Goal: Find specific page/section: Find specific page/section

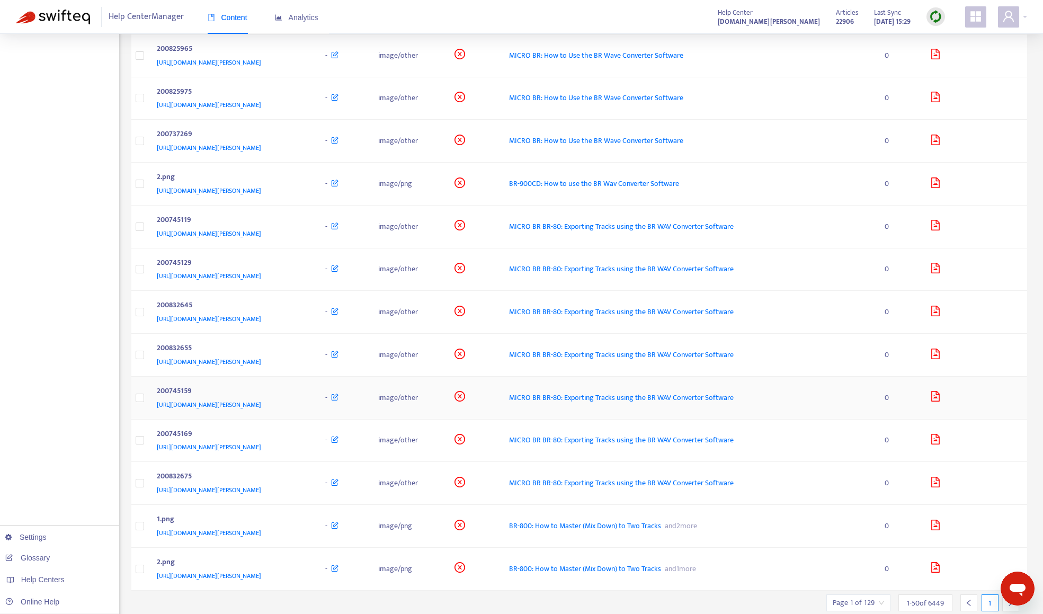
scroll to position [1713, 0]
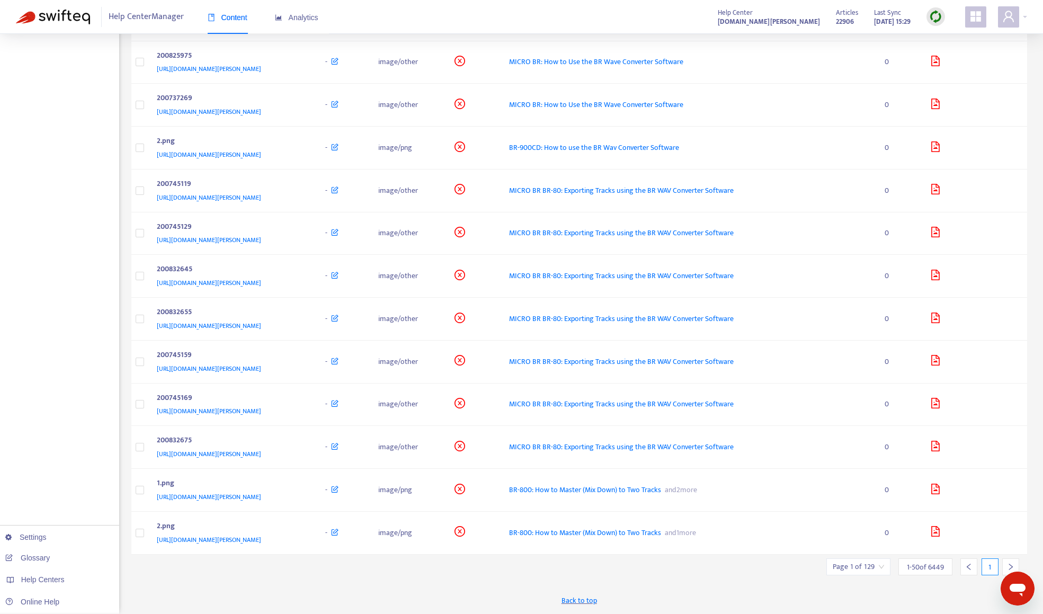
click at [1011, 564] on icon "right" at bounding box center [1010, 566] width 7 height 7
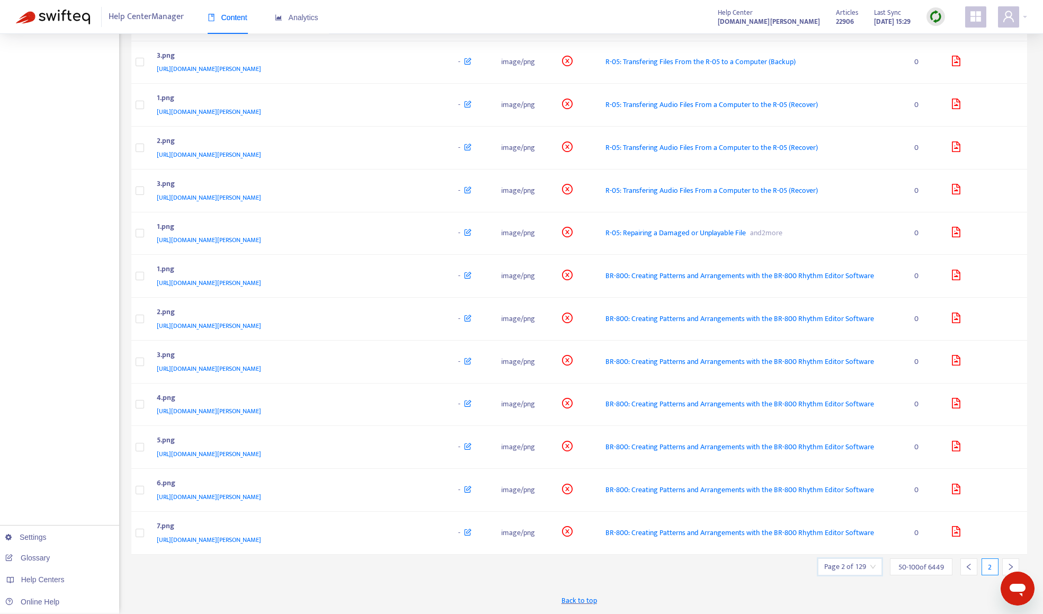
click at [870, 566] on input "search" at bounding box center [849, 567] width 51 height 16
click at [1014, 563] on div at bounding box center [1010, 566] width 17 height 17
click at [1014, 564] on div at bounding box center [1010, 566] width 17 height 17
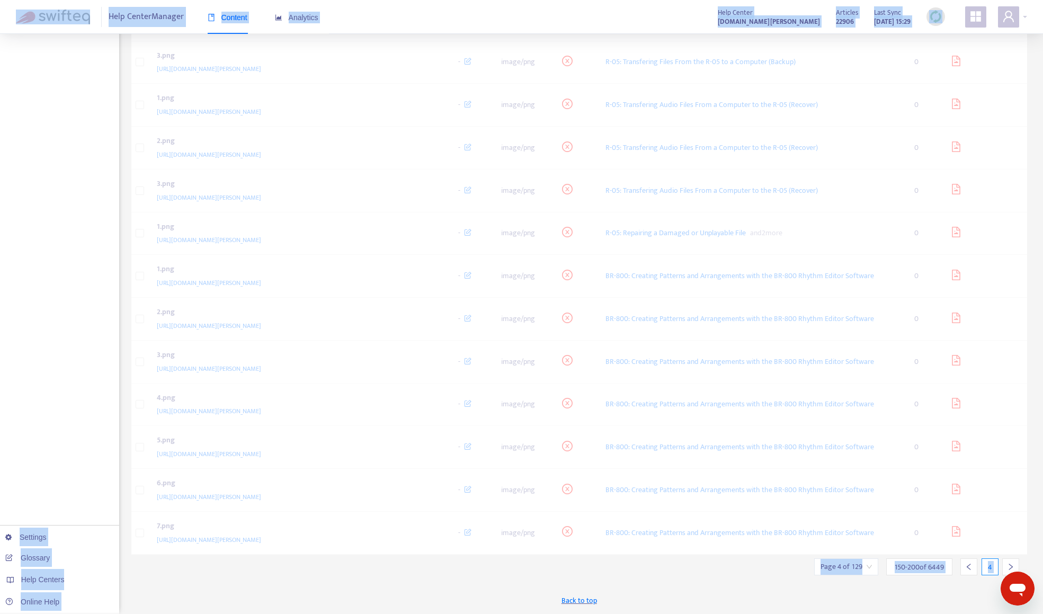
click at [1014, 564] on div at bounding box center [1010, 566] width 17 height 17
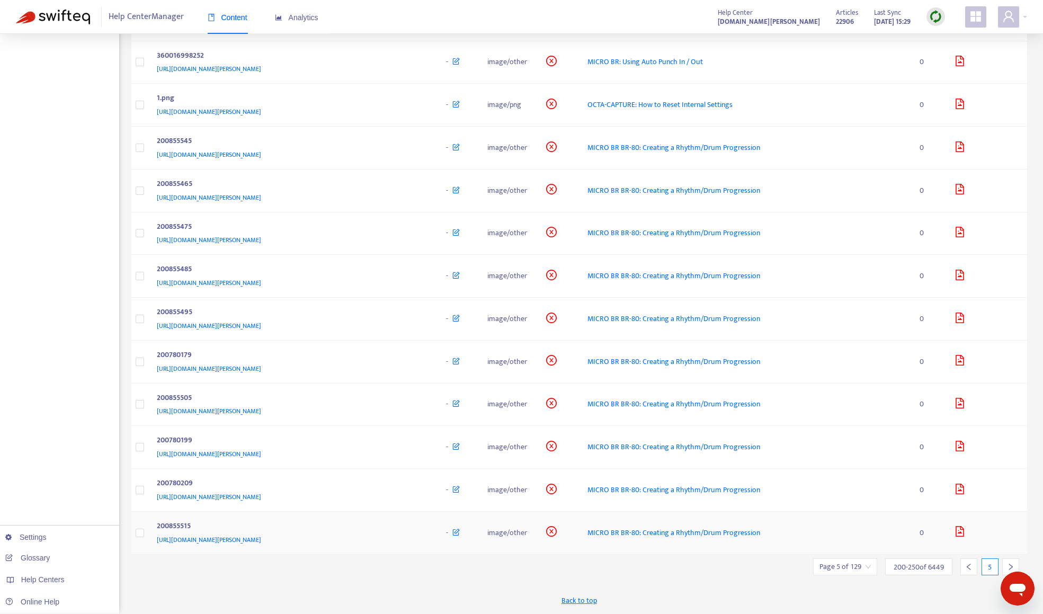
click at [1014, 555] on td at bounding box center [1007, 533] width 39 height 43
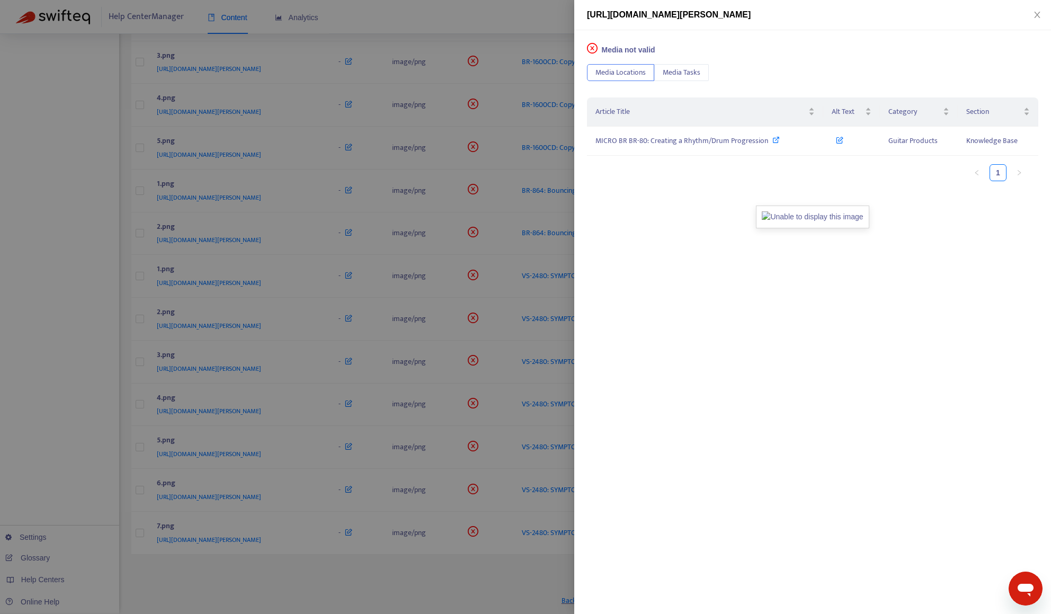
click at [337, 588] on div at bounding box center [525, 307] width 1051 height 614
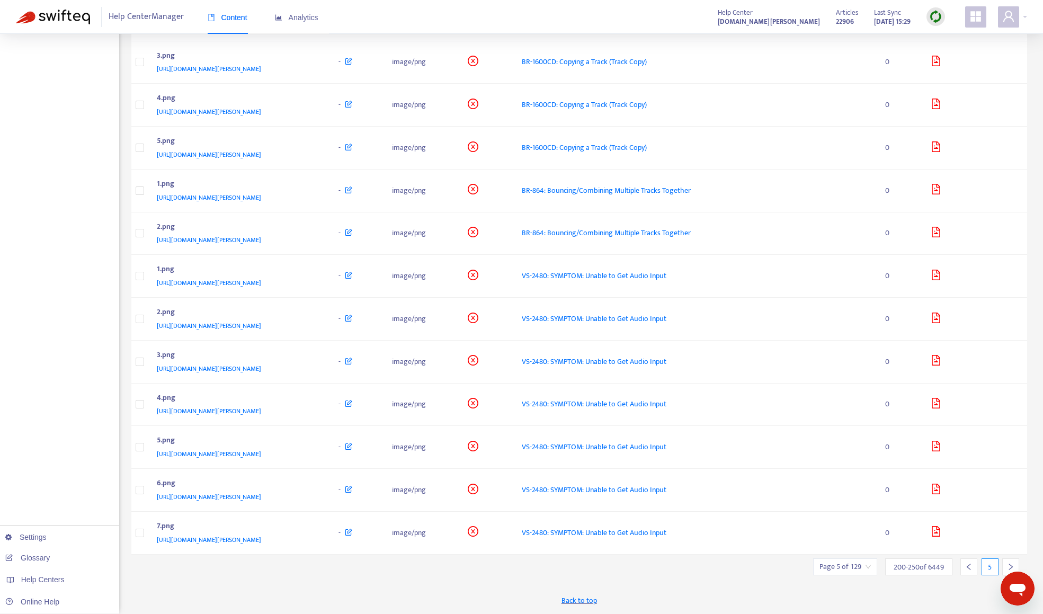
click at [1007, 565] on icon "right" at bounding box center [1010, 566] width 7 height 7
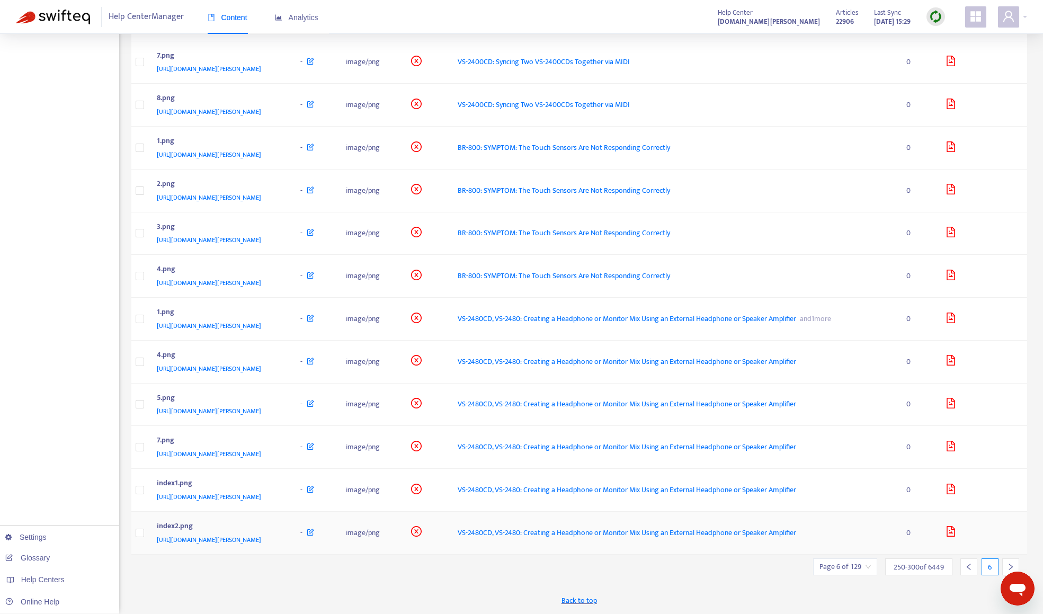
click at [1007, 555] on td at bounding box center [1005, 533] width 43 height 43
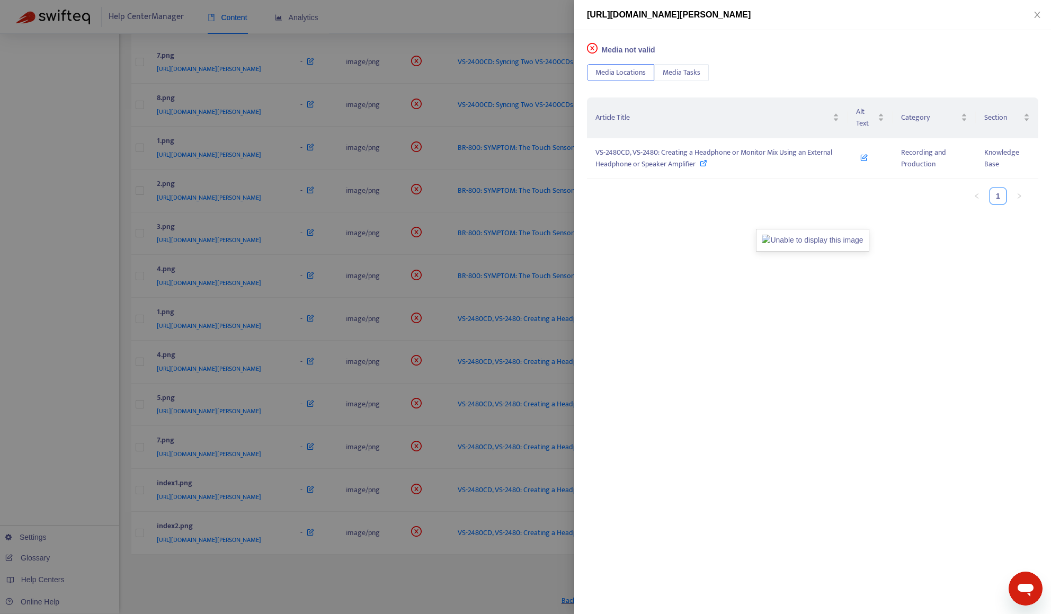
click at [497, 595] on div at bounding box center [525, 307] width 1051 height 614
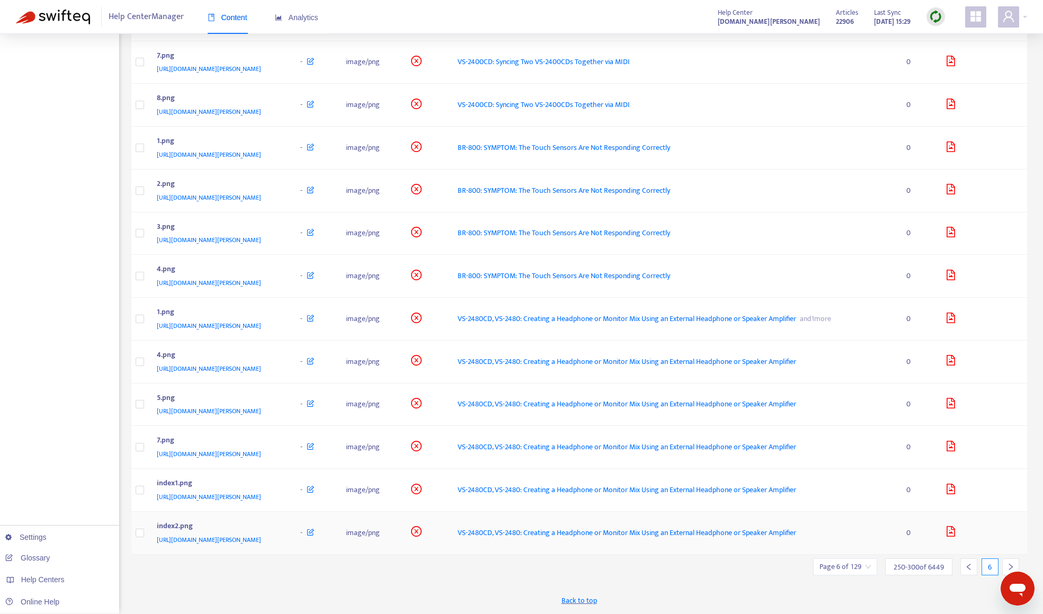
scroll to position [1748, 0]
click at [1013, 564] on icon "right" at bounding box center [1010, 566] width 7 height 7
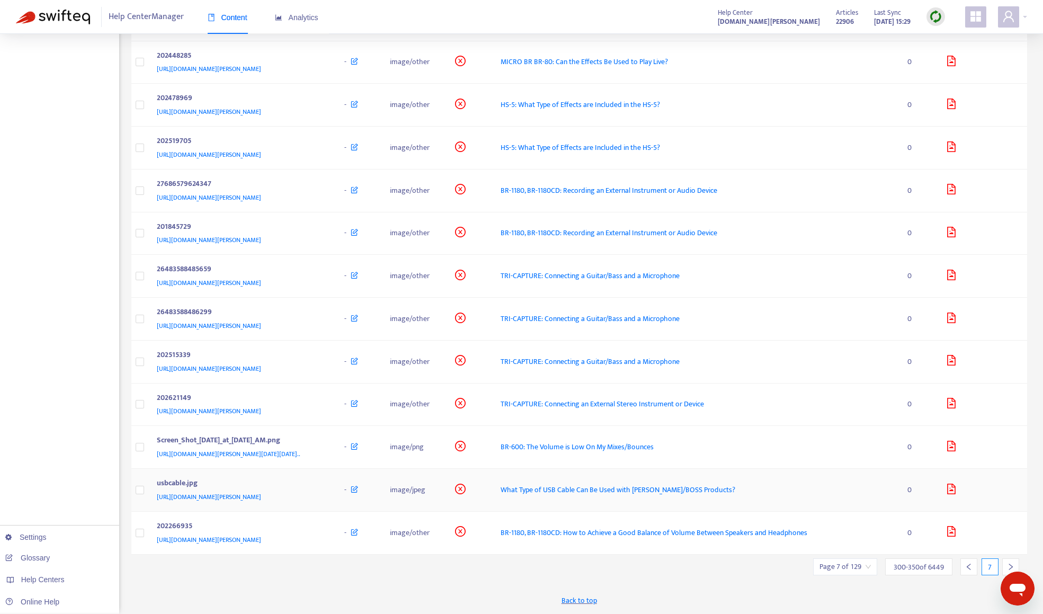
scroll to position [1993, 0]
click at [324, 493] on div "[URL][DOMAIN_NAME][PERSON_NAME]" at bounding box center [240, 497] width 167 height 12
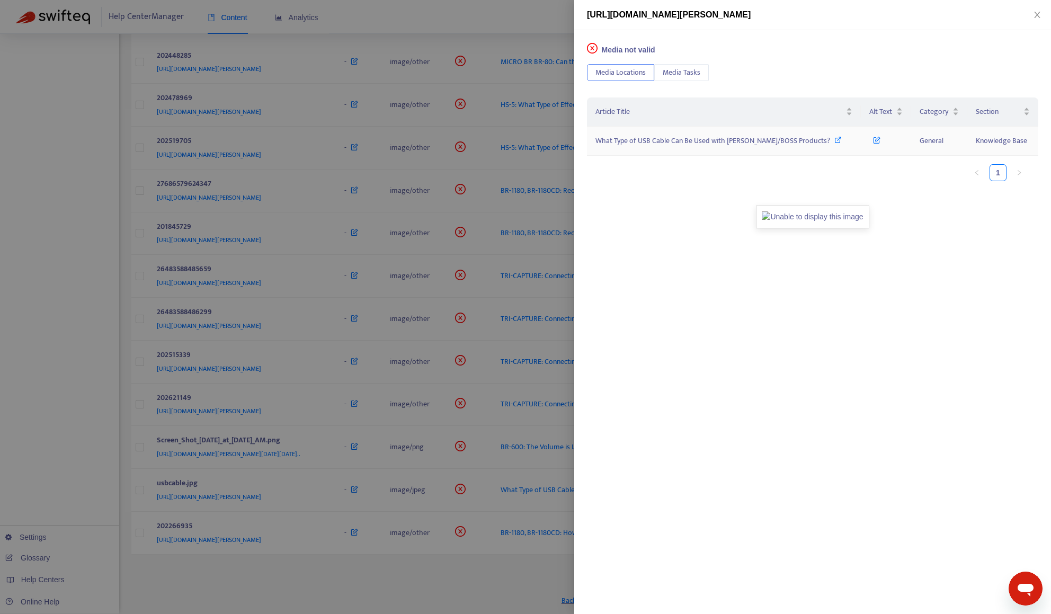
click at [734, 141] on span "What Type of USB Cable Can Be Used with [PERSON_NAME]/BOSS Products?" at bounding box center [712, 141] width 235 height 12
click at [427, 577] on div at bounding box center [525, 307] width 1051 height 614
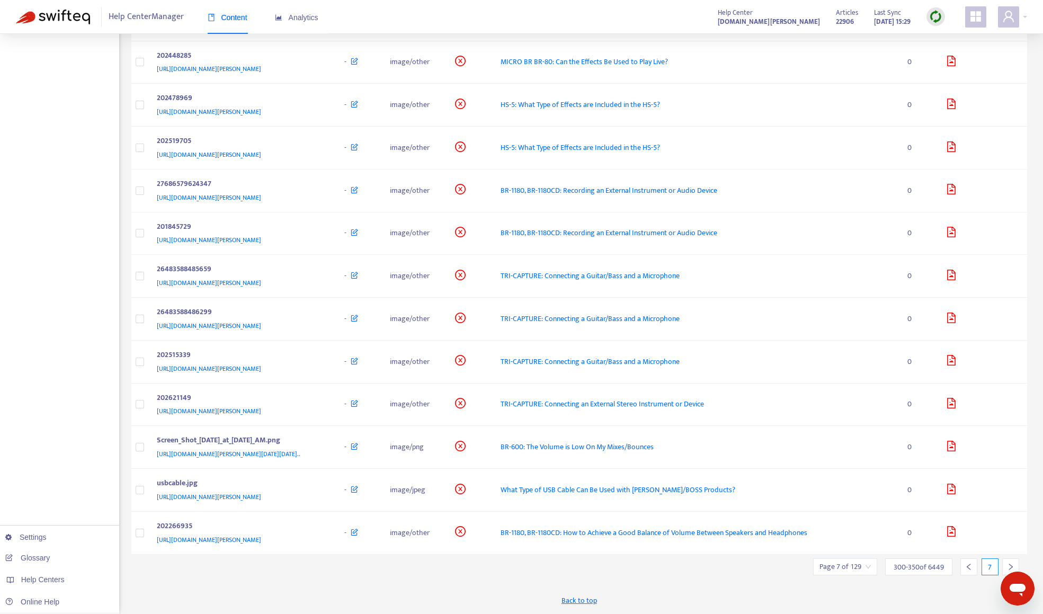
click at [1012, 561] on div at bounding box center [1010, 566] width 17 height 17
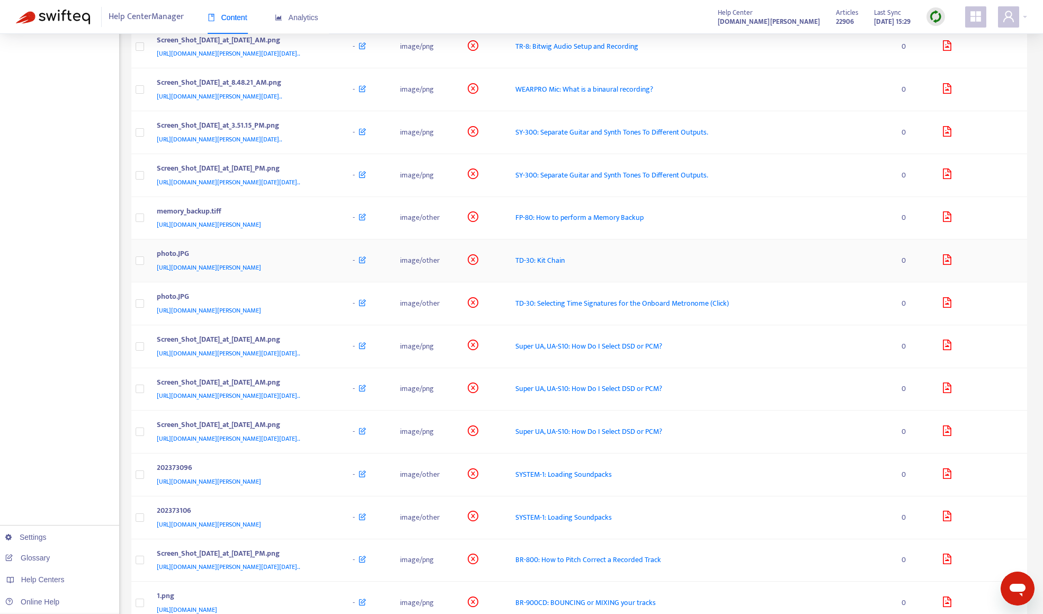
scroll to position [1713, 0]
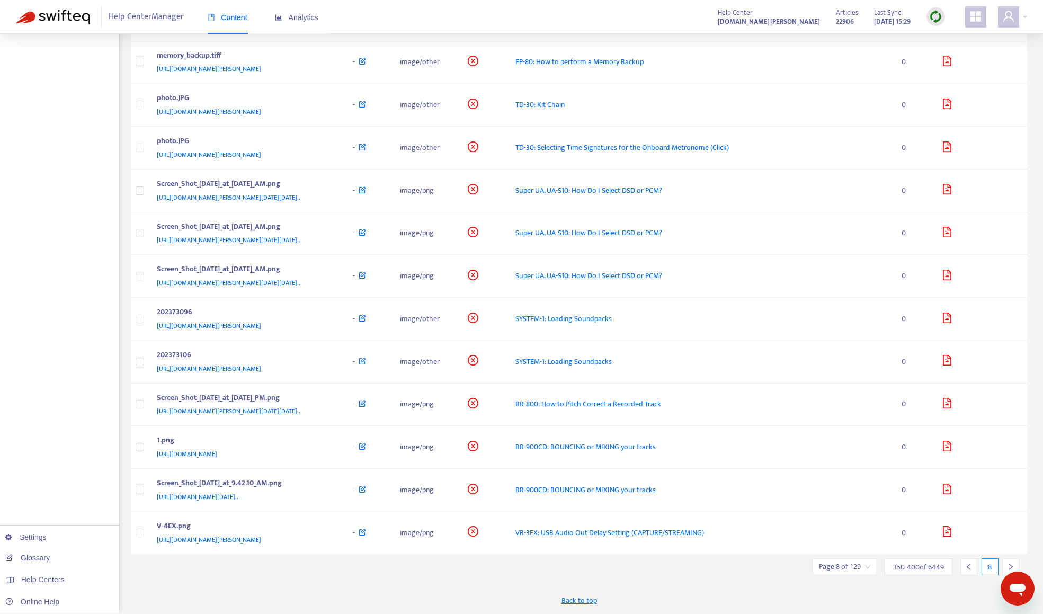
click at [1013, 563] on icon "right" at bounding box center [1010, 566] width 7 height 7
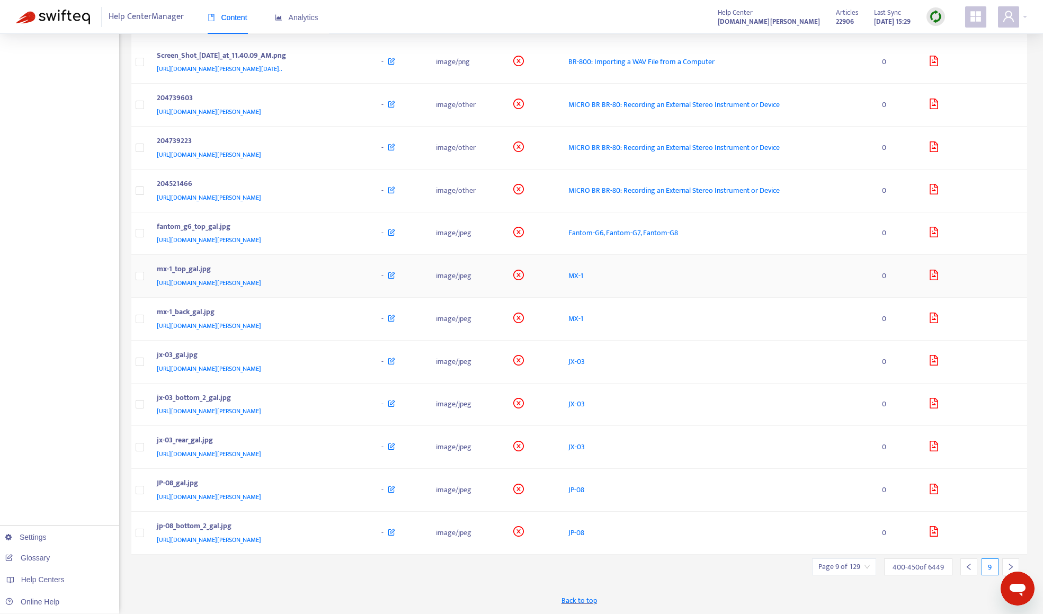
click at [361, 278] on div "[URL][DOMAIN_NAME][PERSON_NAME]" at bounding box center [259, 283] width 204 height 12
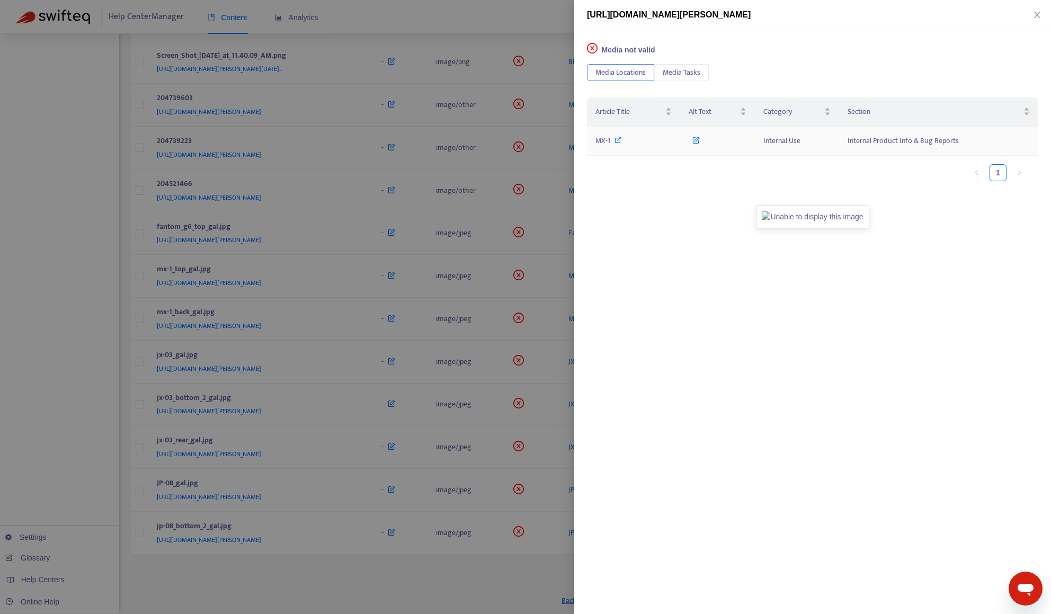
click at [595, 140] on span "MX-1" at bounding box center [602, 141] width 15 height 12
click at [532, 24] on div at bounding box center [525, 307] width 1051 height 614
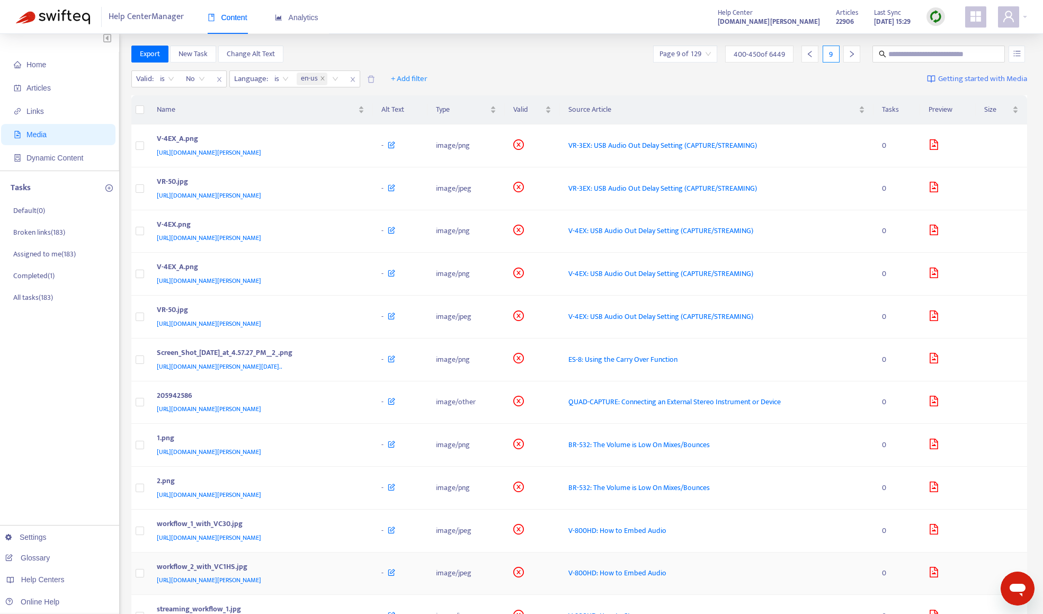
scroll to position [0, 0]
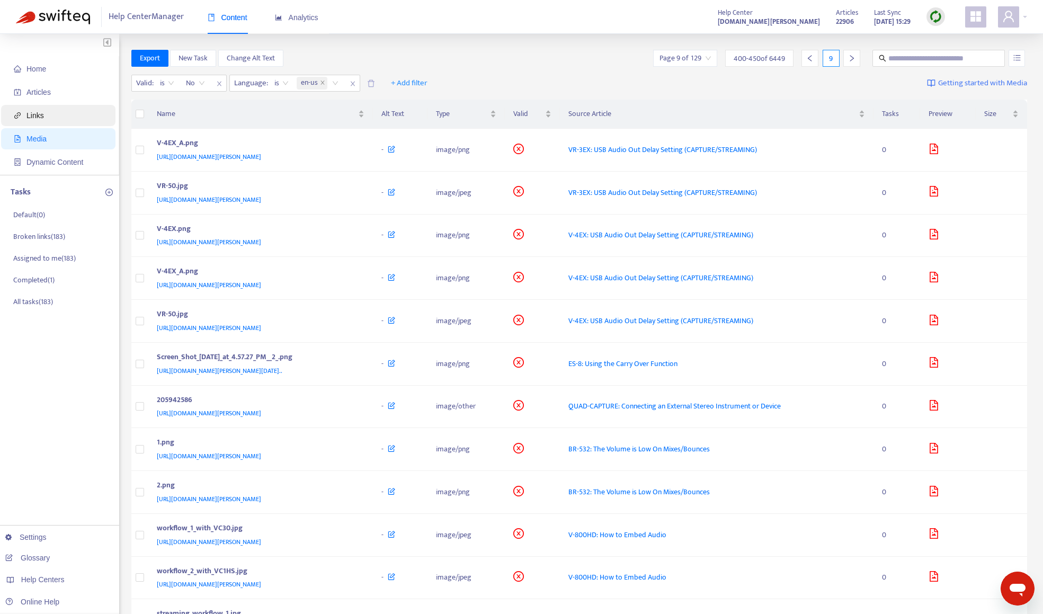
click at [49, 117] on span "Links" at bounding box center [60, 115] width 93 height 21
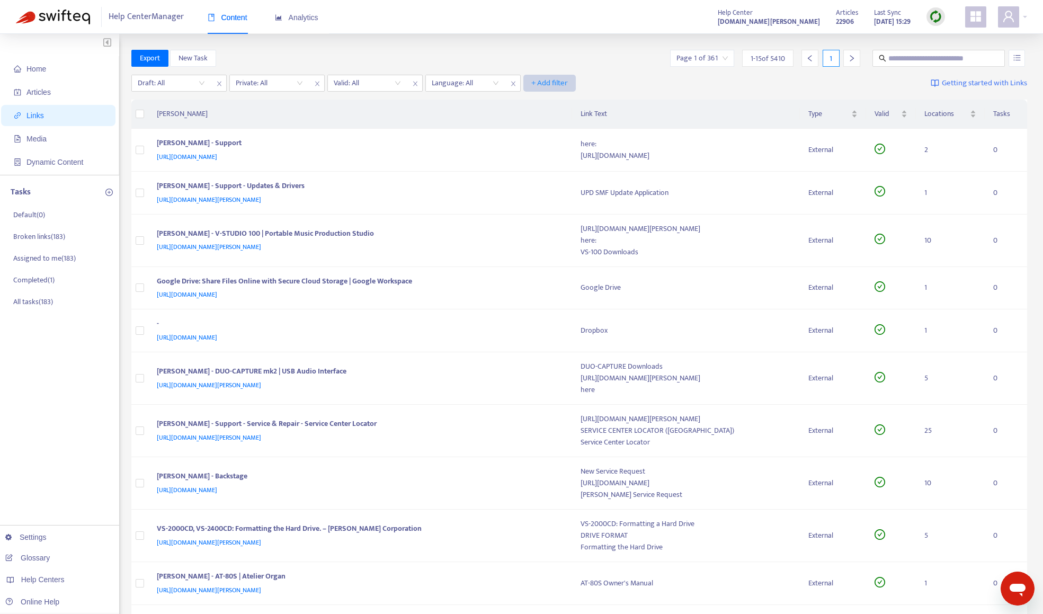
click at [554, 86] on span "+ Add filter" at bounding box center [549, 83] width 37 height 13
click at [487, 51] on div "Export New Task Page 1 of 361 1 - 15 of 5410 1" at bounding box center [579, 58] width 896 height 17
click at [63, 147] on span "Media" at bounding box center [60, 138] width 93 height 21
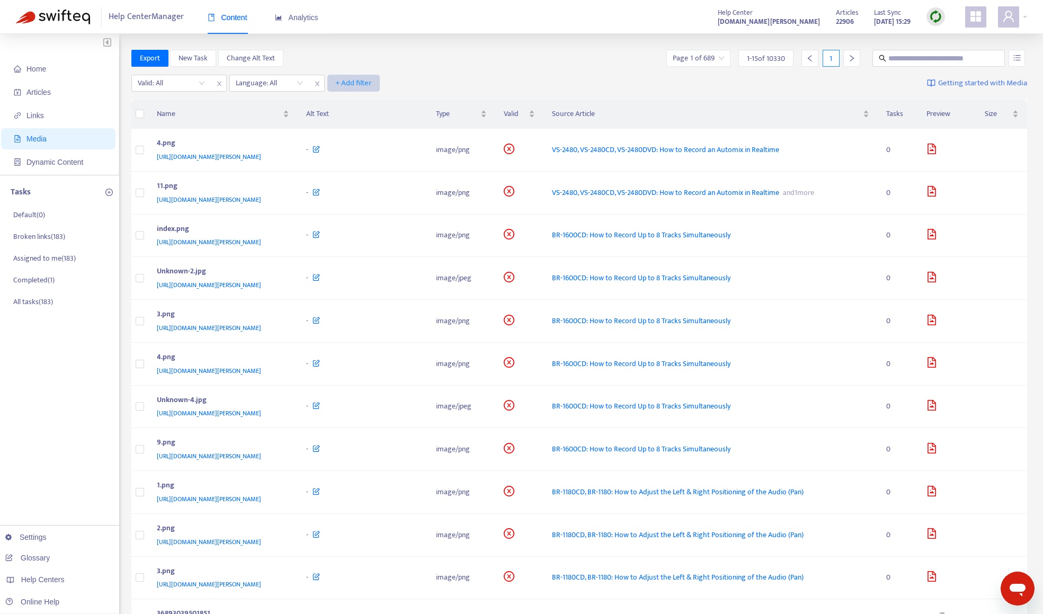
click at [363, 82] on span "+ Add filter" at bounding box center [353, 83] width 37 height 13
click at [426, 67] on div "Export New Task Change Alt Text Page 1 of 689 1 - 15 of 10330 1" at bounding box center [579, 60] width 896 height 21
click at [53, 108] on span "Links" at bounding box center [60, 115] width 93 height 21
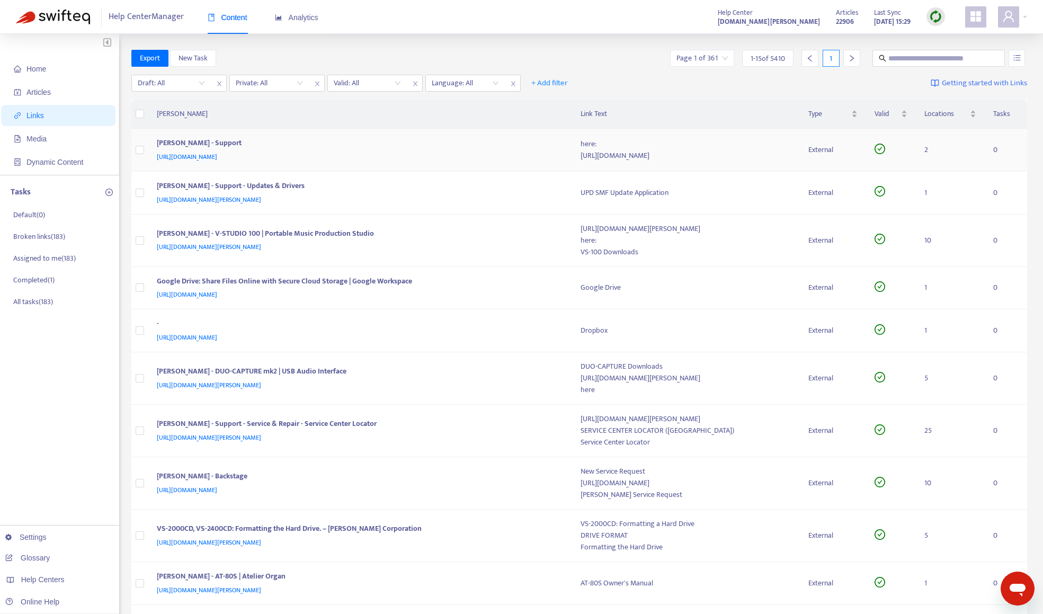
click at [248, 140] on div "[PERSON_NAME] - Support" at bounding box center [358, 144] width 403 height 14
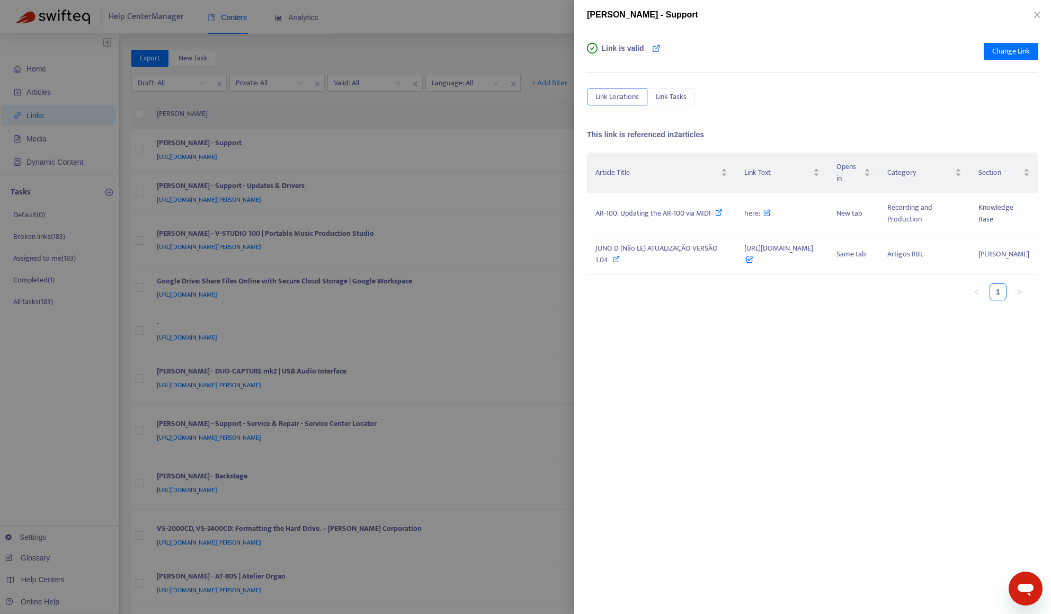
click at [323, 63] on div at bounding box center [525, 307] width 1051 height 614
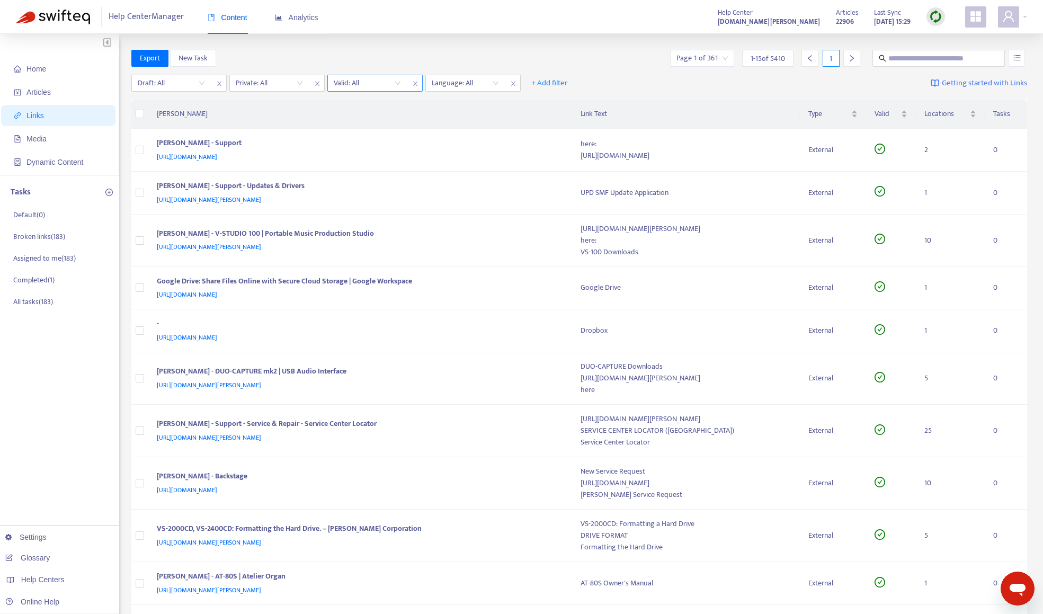
click at [348, 86] on input "search" at bounding box center [367, 83] width 67 height 16
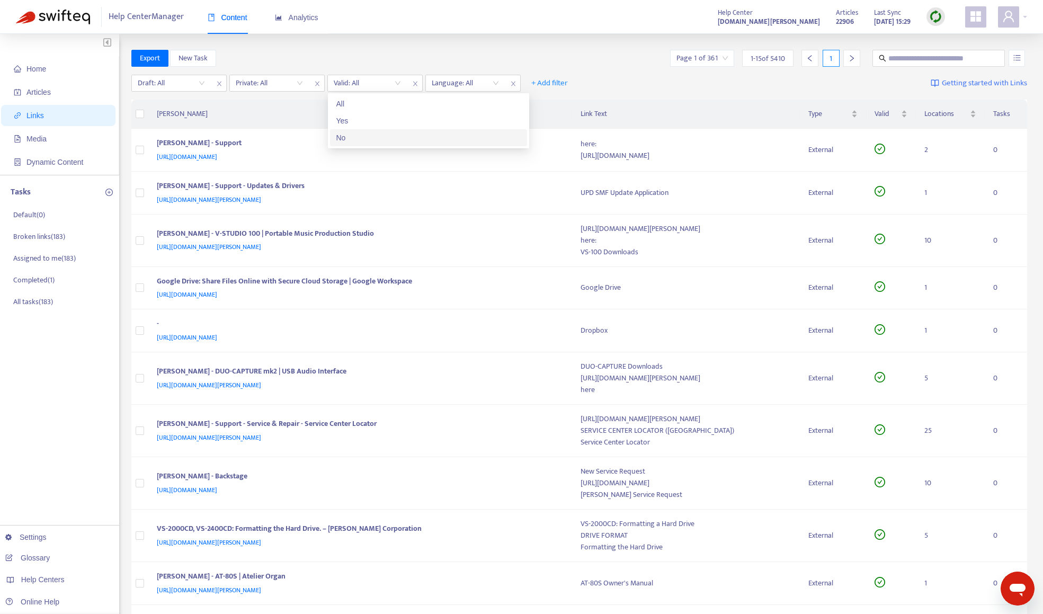
click at [359, 138] on div "No" at bounding box center [428, 138] width 184 height 12
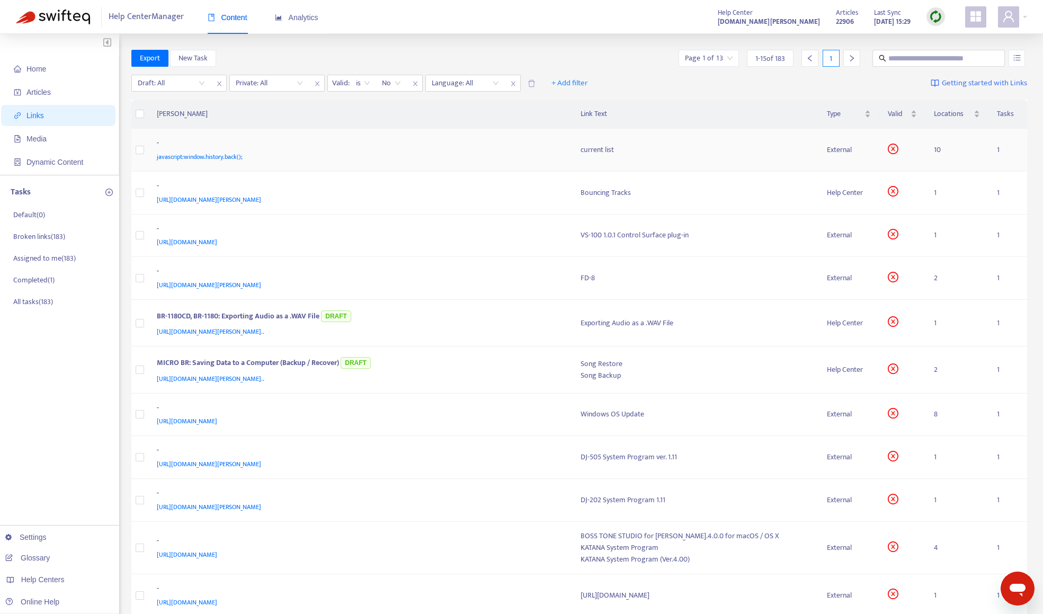
click at [362, 157] on div "javascript:window.history.back();" at bounding box center [358, 157] width 403 height 12
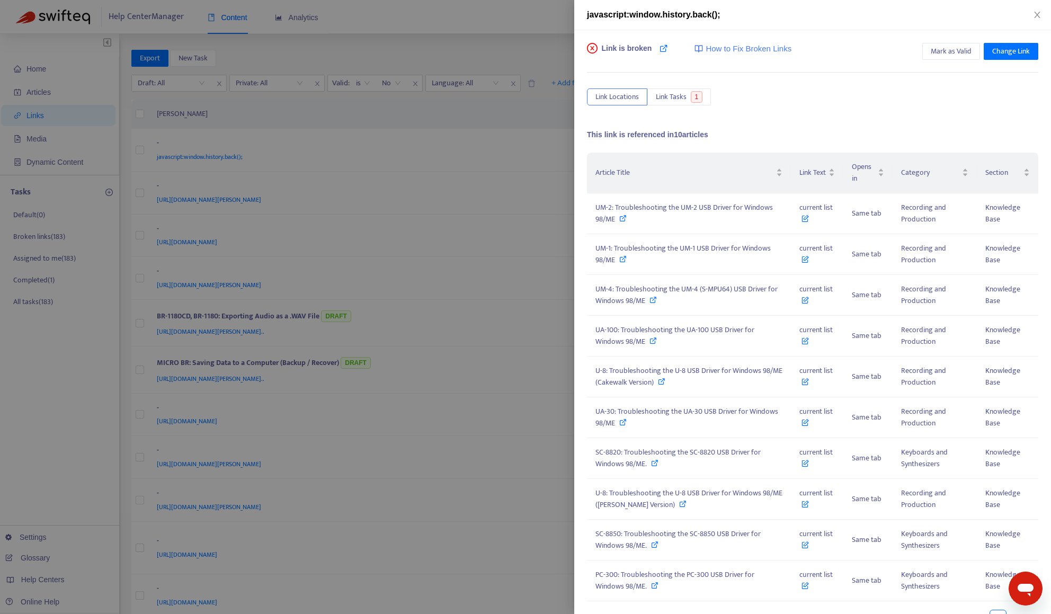
click at [503, 47] on div at bounding box center [525, 307] width 1051 height 614
